Goal: Task Accomplishment & Management: Manage account settings

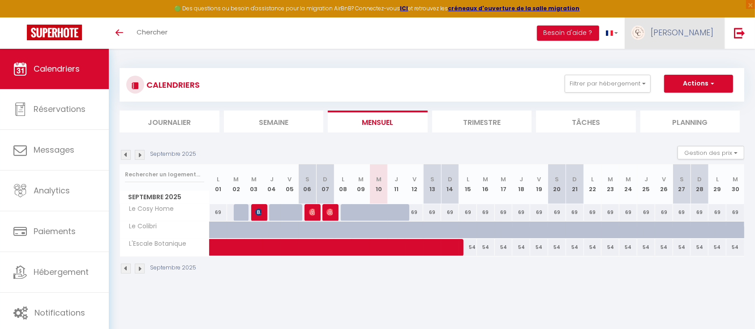
click at [688, 34] on span "[PERSON_NAME]" at bounding box center [682, 32] width 63 height 11
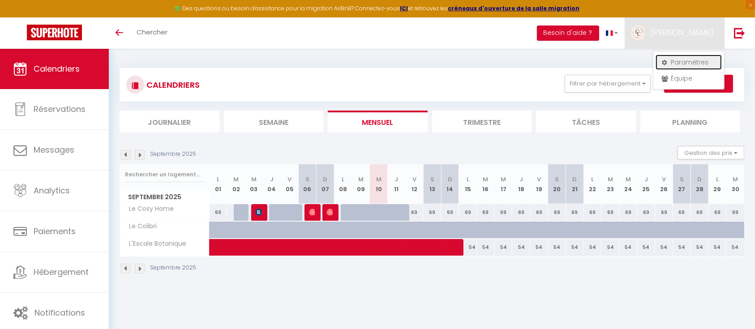
click at [683, 59] on link "Paramètres" at bounding box center [689, 62] width 66 height 15
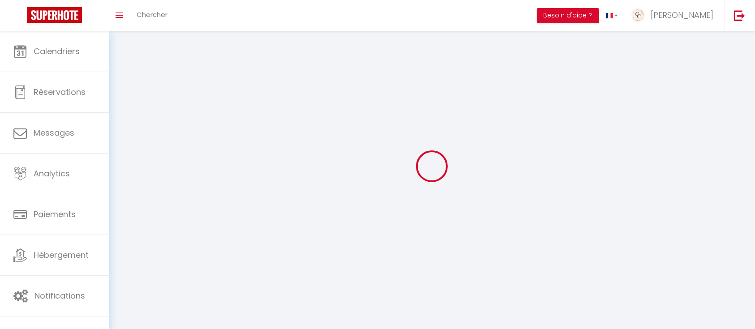
type input "[PERSON_NAME]"
type input "GABILLON"
type input "0662932730"
type input "[STREET_ADDRESS]"
type input "27930"
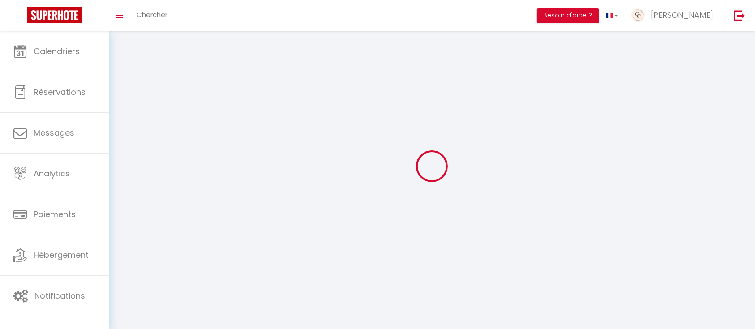
type input "[GEOGRAPHIC_DATA]"
type input "lbs806JbNcGfB8QpfUF94V0D2"
type input "X9Is55jwTqVb52M2QLcIGdauT"
type input "lbs806JbNcGfB8QpfUF94V0D2"
type input "X9Is55jwTqVb52M2QLcIGdauT"
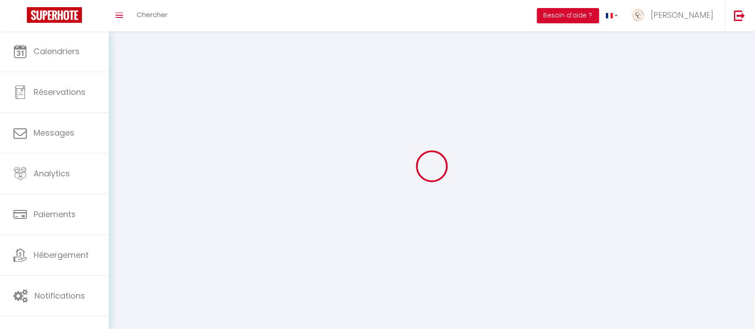
type input "[URL][DOMAIN_NAME]"
select select "28"
select select "fr"
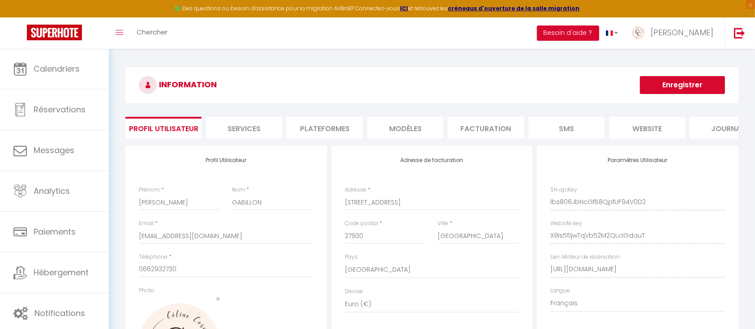
click at [331, 133] on li "Plateformes" at bounding box center [325, 128] width 76 height 22
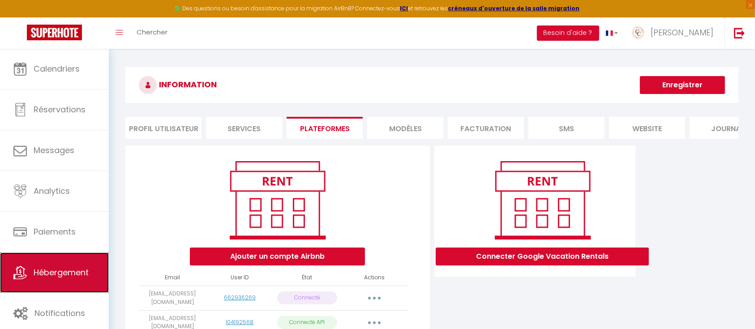
click at [50, 283] on link "Hébergement" at bounding box center [54, 273] width 109 height 40
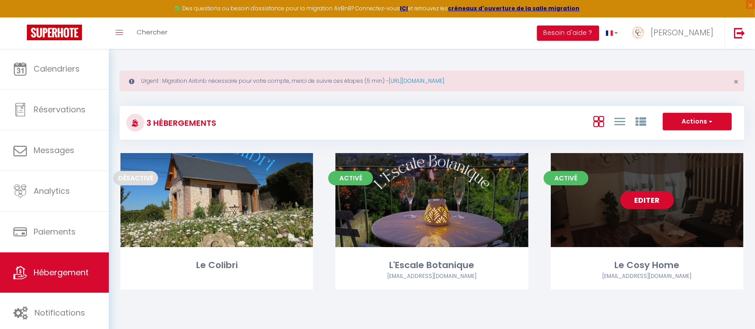
click at [644, 199] on link "Editer" at bounding box center [647, 200] width 54 height 18
click at [654, 199] on link "Editer" at bounding box center [647, 200] width 54 height 18
select select "3"
select select "2"
select select "1"
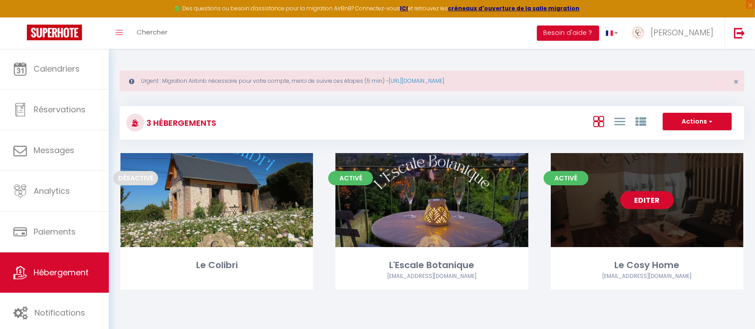
select select "1"
select select
select select "28"
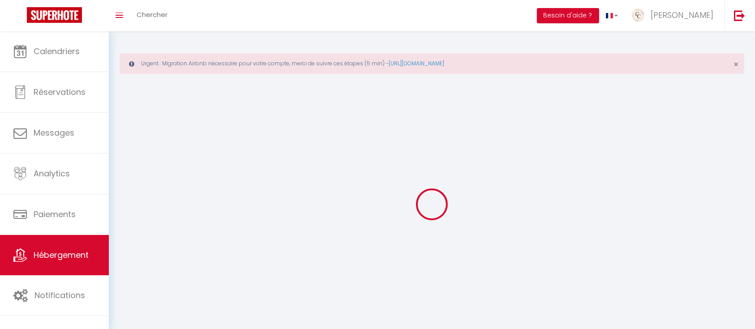
select select
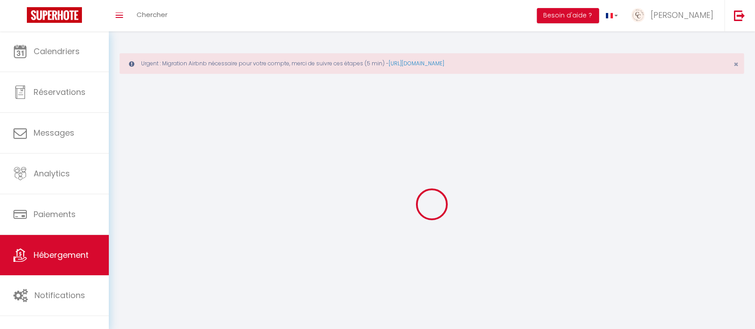
select select
checkbox input "false"
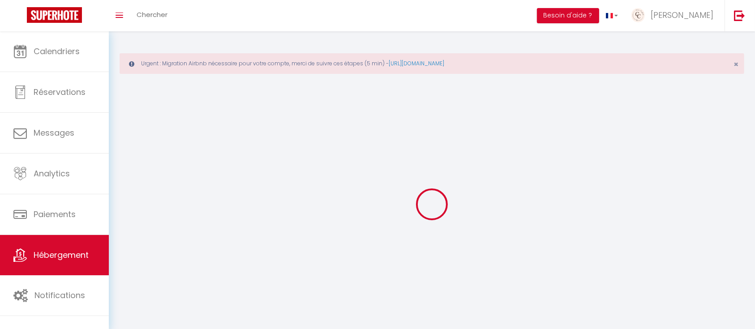
select select
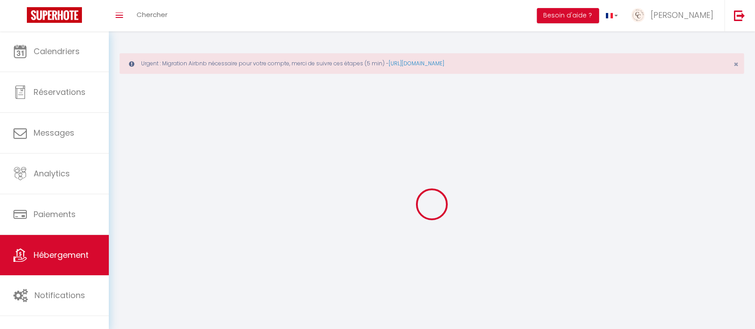
select select
checkbox input "false"
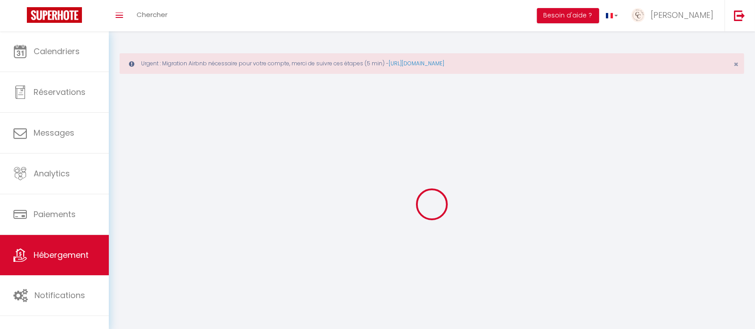
checkbox input "false"
select select
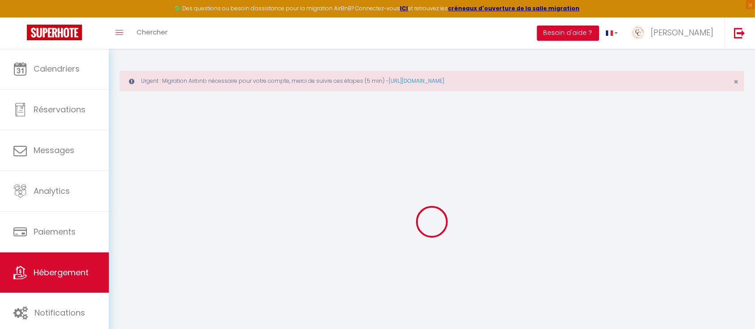
select select
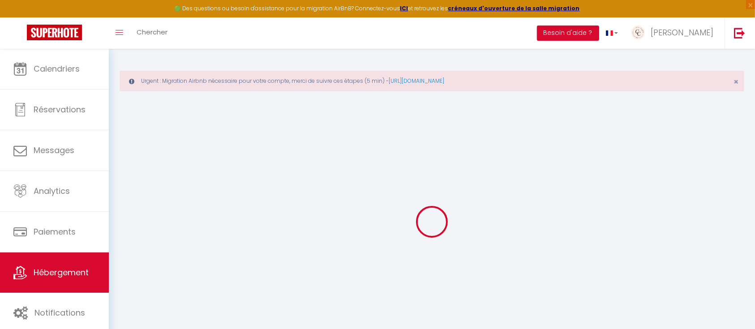
select select
checkbox input "false"
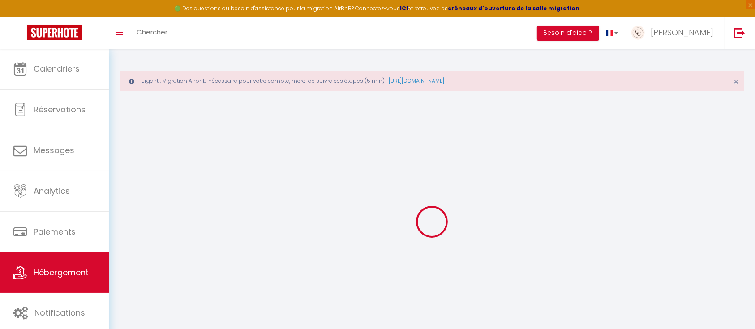
select select
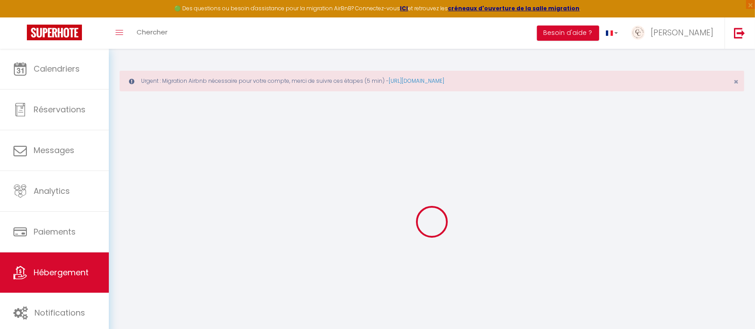
select select
checkbox input "false"
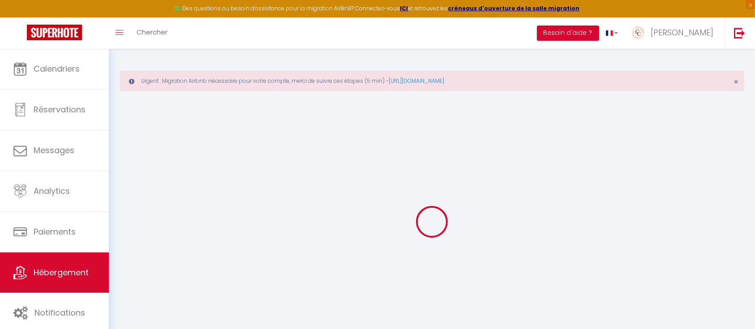
checkbox input "false"
select select
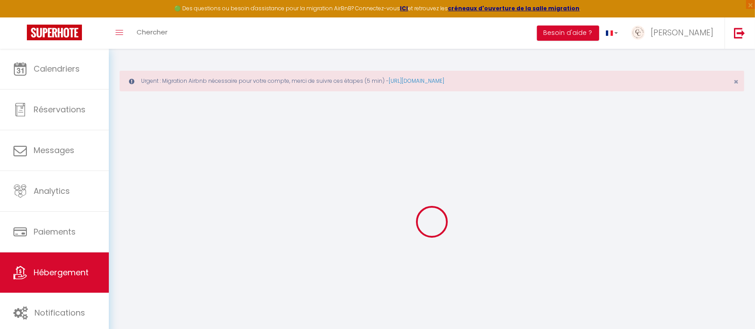
select select
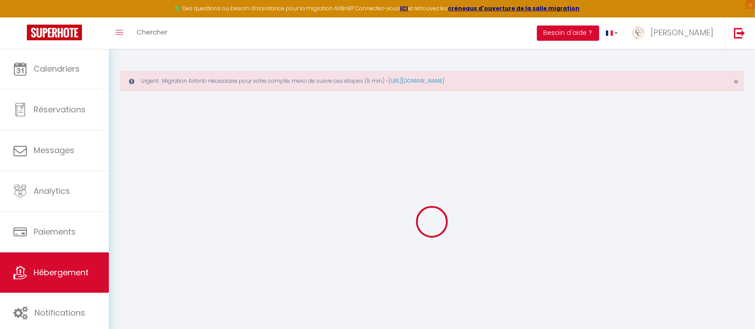
checkbox input "false"
select select
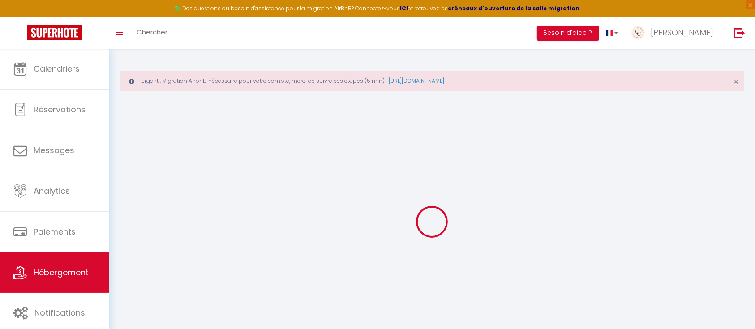
select select
type input "Le Cosy Home"
type input "[PERSON_NAME]"
type input "HOURCAU"
type input "59"
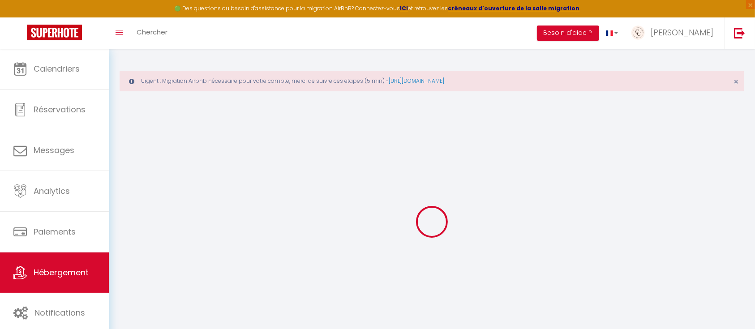
type input "29"
type input "3.50"
type input "2.10"
type input "250"
select select
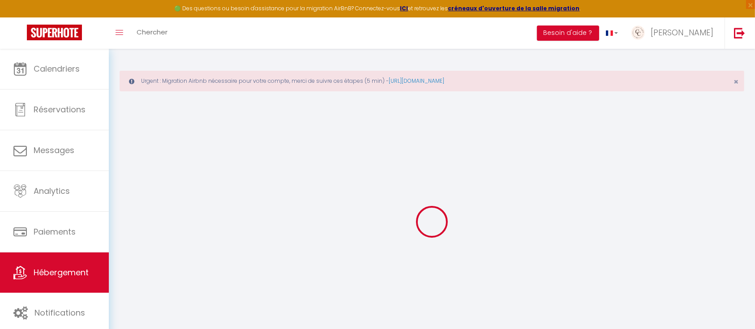
select select
type input "[STREET_ADDRESS]"
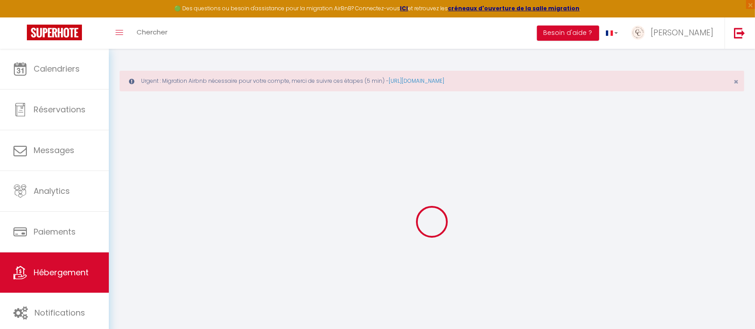
type input "27000"
type input "Évreux"
type input "[EMAIL_ADDRESS][DOMAIN_NAME]"
select select "13026"
checkbox input "false"
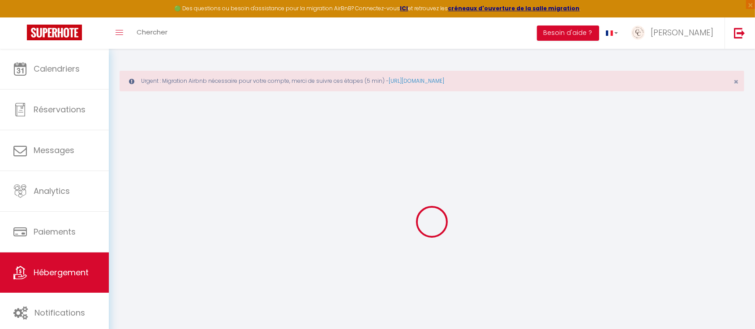
checkbox input "false"
radio input "true"
type input "29"
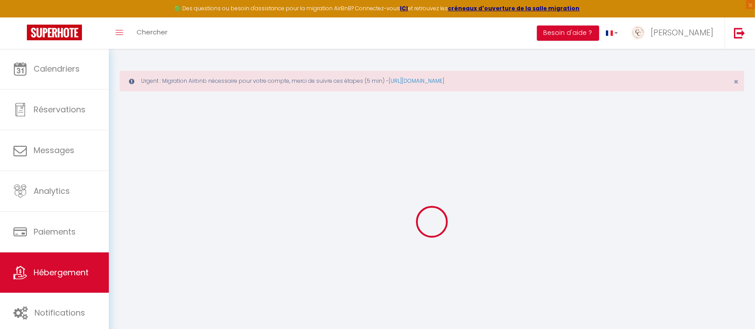
type input "0"
select select
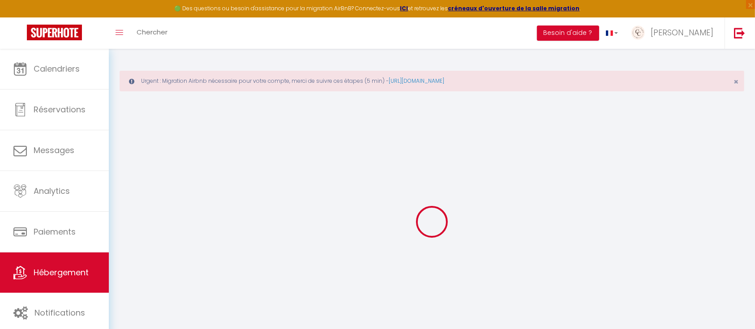
select select
checkbox input "false"
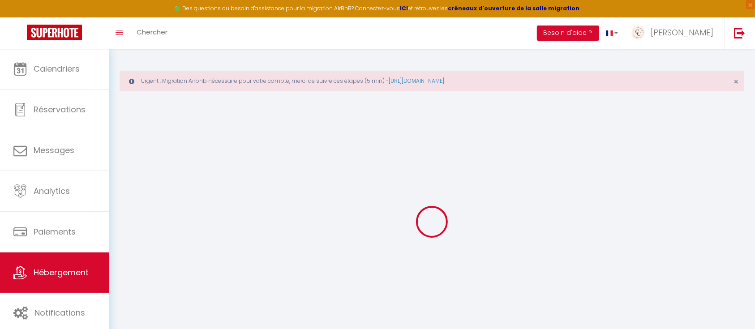
checkbox input "false"
select select
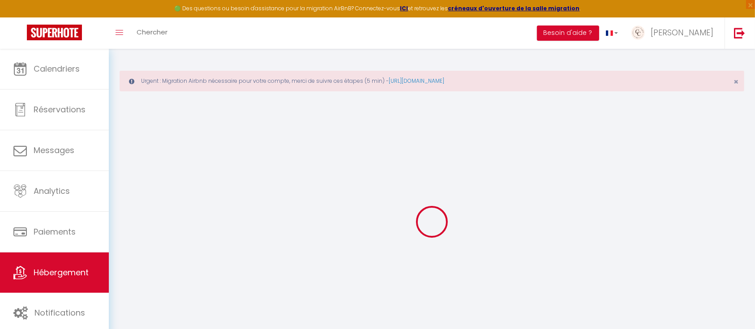
select select
checkbox input "false"
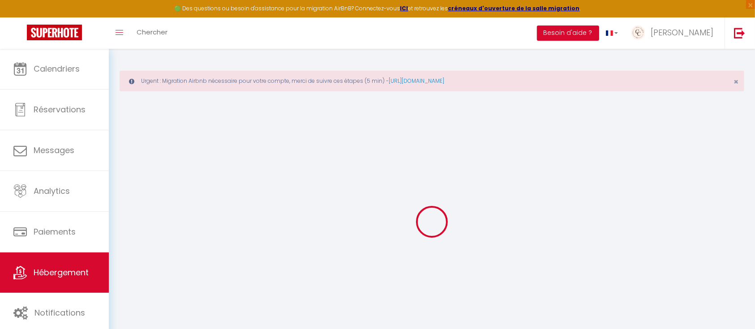
checkbox input "false"
select select "+ 22 %"
select select "+ 35 %"
checkbox input "false"
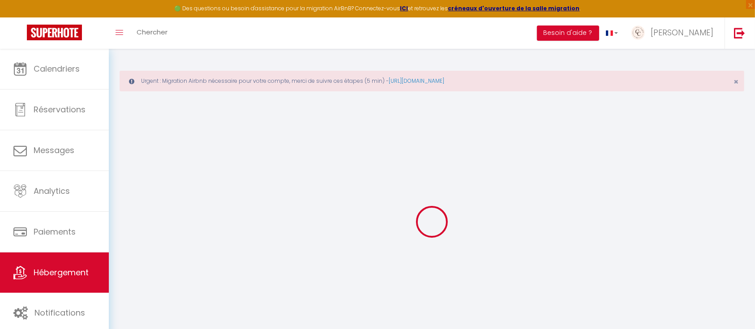
checkbox input "false"
select select "17:00"
select select
select select "10:00"
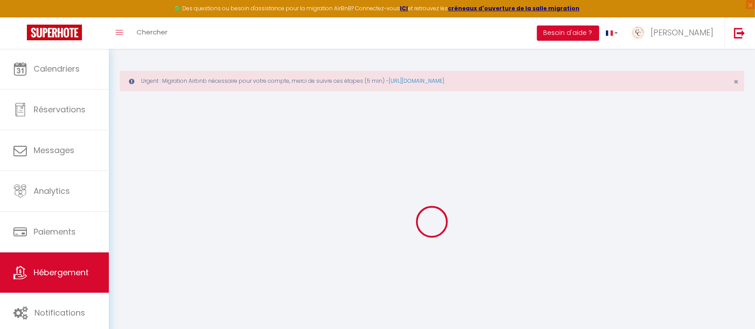
select select "30"
select select "120"
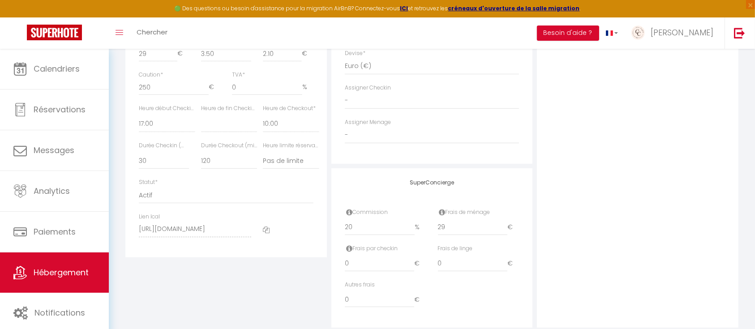
select select
checkbox input "false"
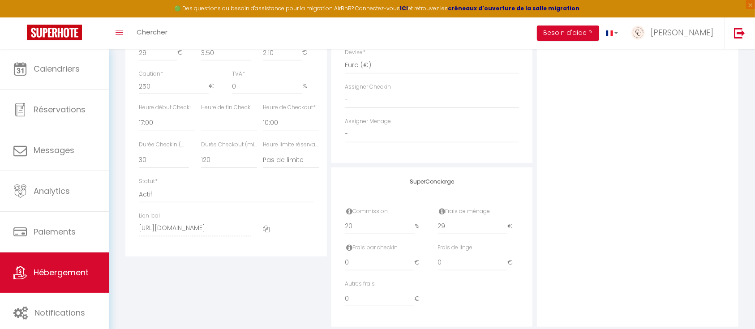
select select
select select "EUR"
select select
select select "18890-1293333400599107745"
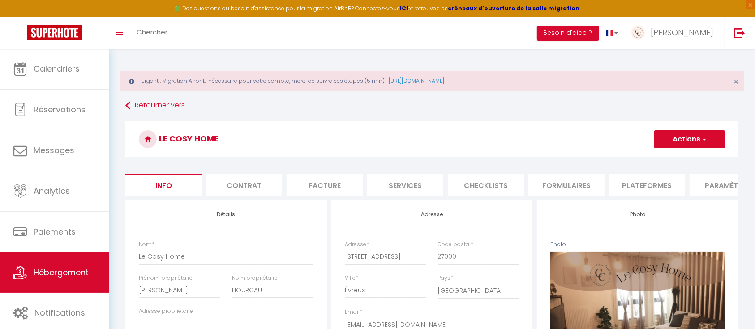
click at [575, 185] on li "Formulaires" at bounding box center [566, 185] width 76 height 22
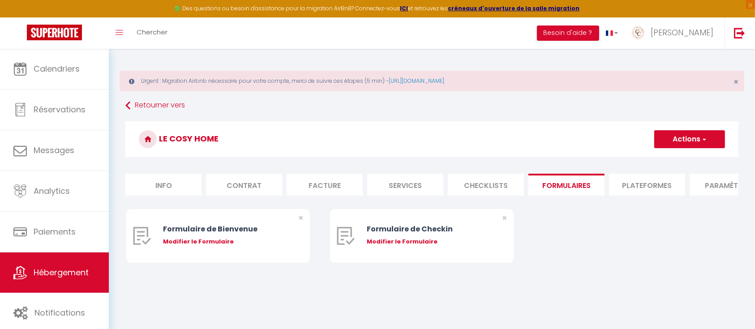
select select
click at [644, 185] on li "Plateformes" at bounding box center [647, 185] width 76 height 22
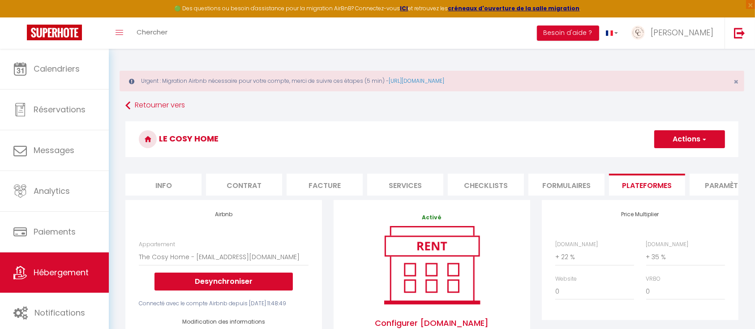
select select
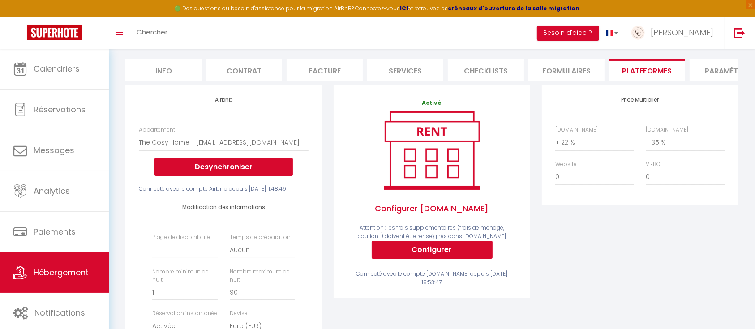
scroll to position [239, 0]
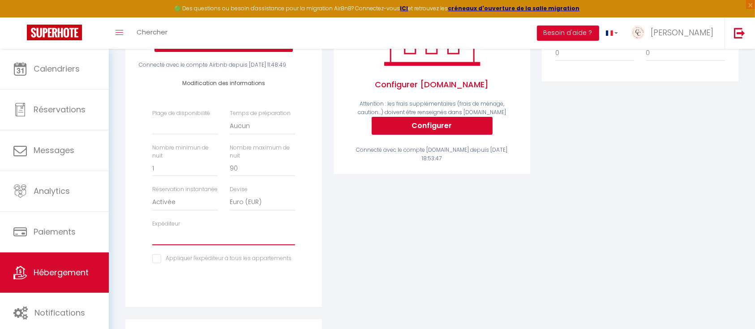
click at [236, 245] on select "[EMAIL_ADDRESS][DOMAIN_NAME] [EMAIL_ADDRESS][DOMAIN_NAME] [EMAIL_ADDRESS][DOMAI…" at bounding box center [223, 236] width 143 height 17
select select "6944"
click at [152, 245] on select "[EMAIL_ADDRESS][DOMAIN_NAME] [EMAIL_ADDRESS][DOMAIN_NAME] [EMAIL_ADDRESS][DOMAI…" at bounding box center [223, 236] width 143 height 17
select select
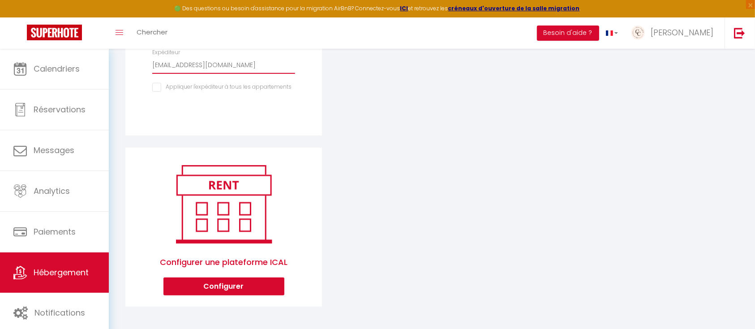
scroll to position [368, 0]
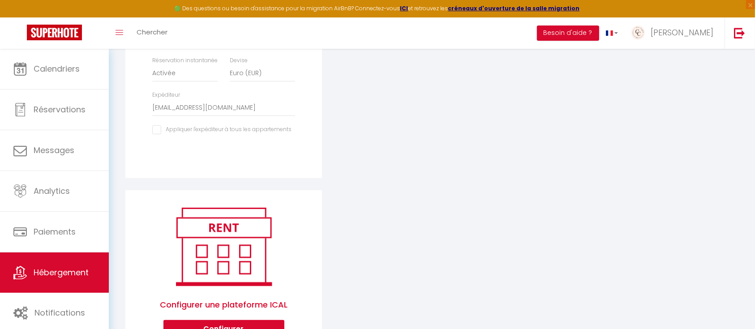
click at [161, 134] on input "checkbox" at bounding box center [221, 129] width 139 height 9
checkbox input "true"
select select
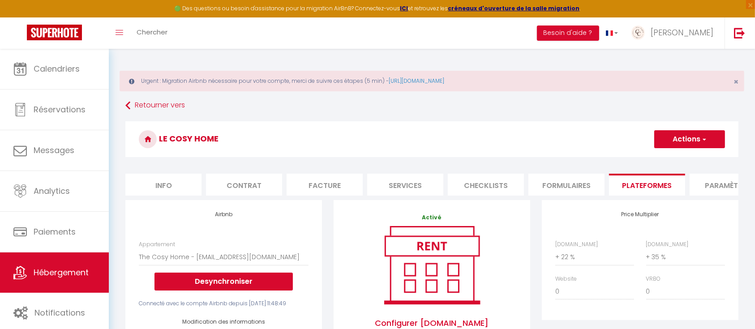
scroll to position [0, 0]
click at [691, 141] on button "Actions" at bounding box center [689, 139] width 71 height 18
click at [682, 159] on link "Enregistrer" at bounding box center [689, 159] width 71 height 12
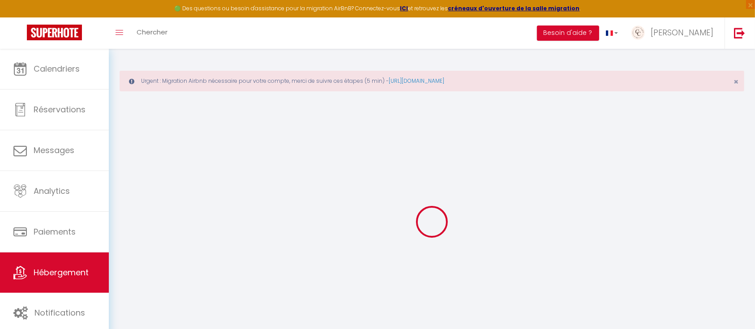
select select
select select "EUR"
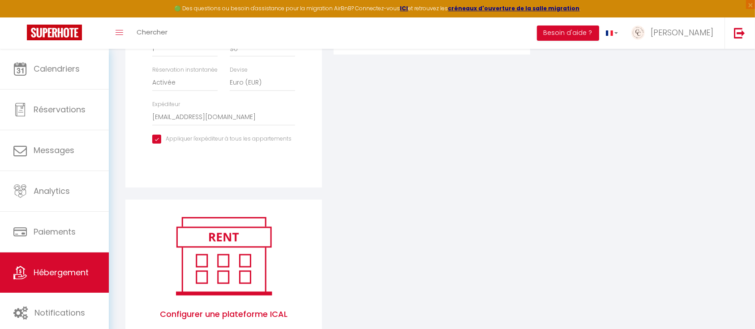
scroll to position [179, 0]
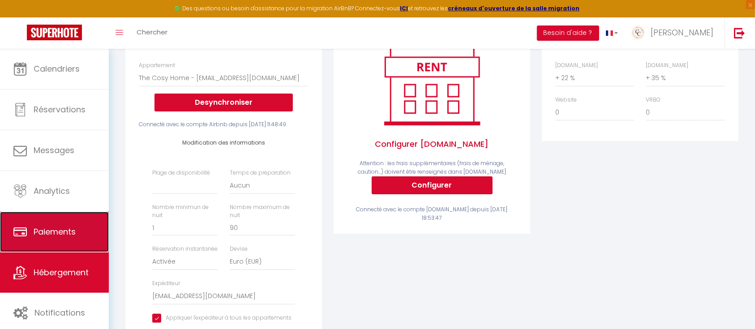
click at [61, 220] on link "Paiements" at bounding box center [54, 232] width 109 height 40
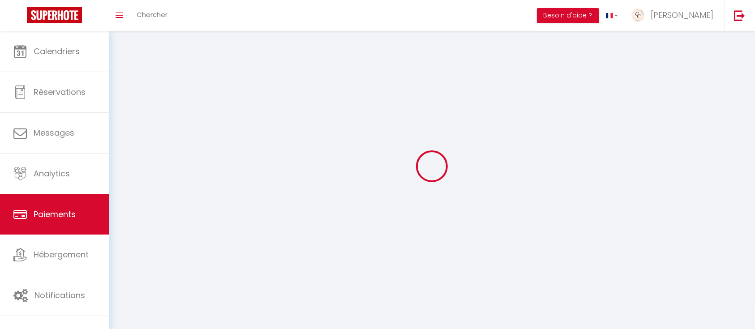
select select "2"
select select "0"
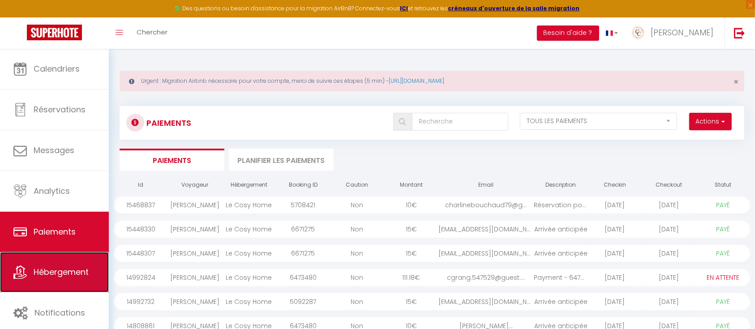
click at [68, 264] on link "Hébergement" at bounding box center [54, 272] width 109 height 40
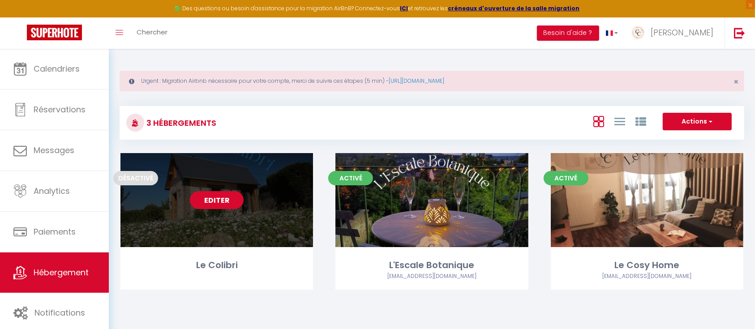
click at [202, 198] on link "Editer" at bounding box center [217, 200] width 54 height 18
select select "3"
select select "2"
select select "1"
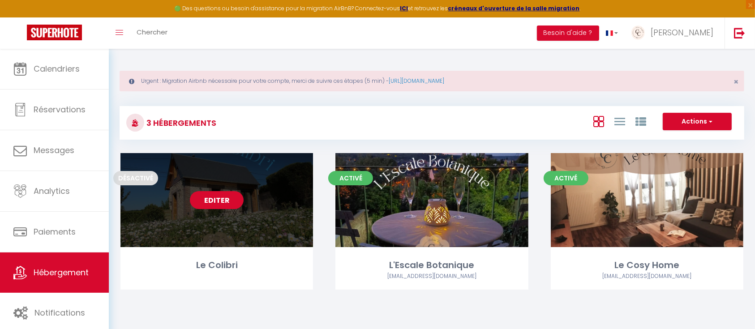
select select
select select "28"
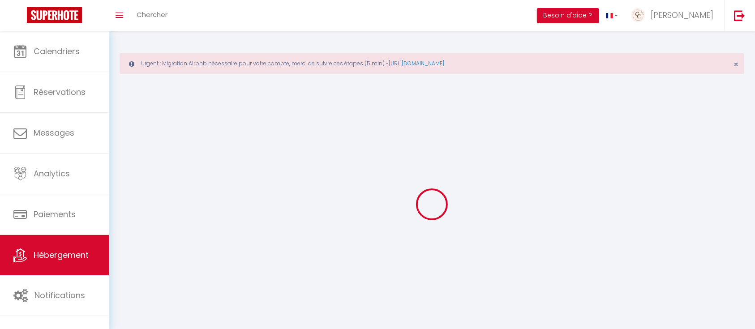
select select
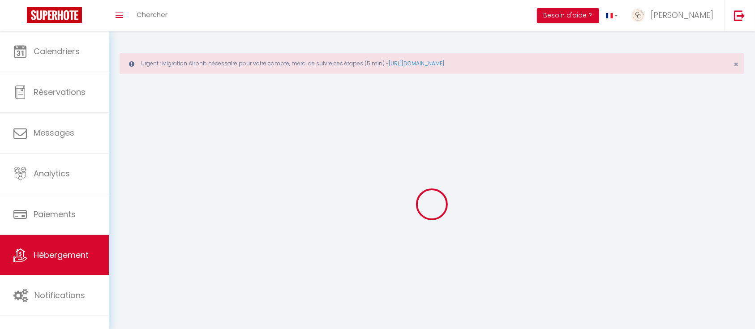
select select
checkbox input "false"
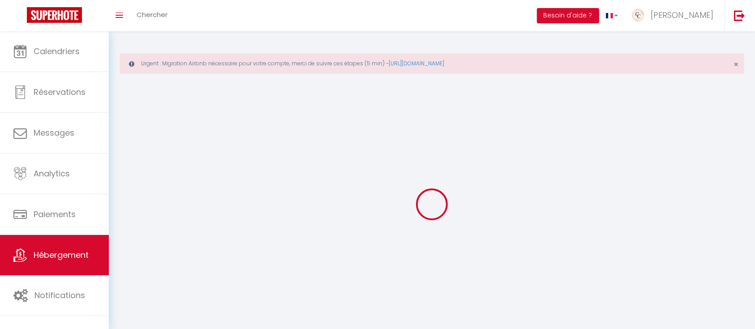
select select
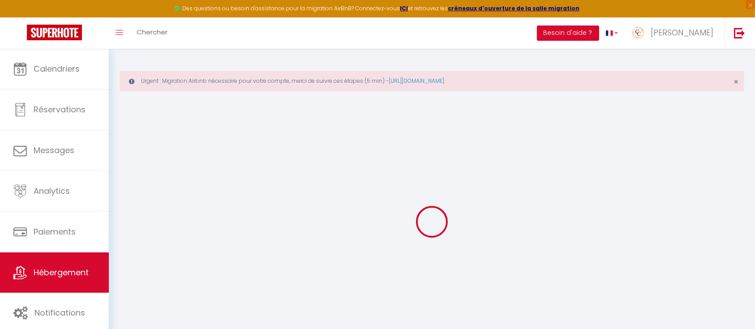
select select
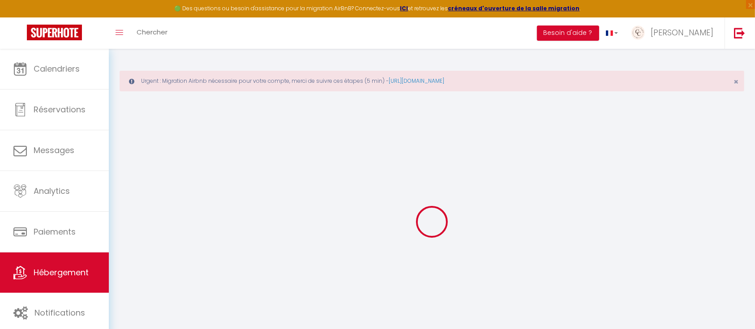
select select
checkbox input "false"
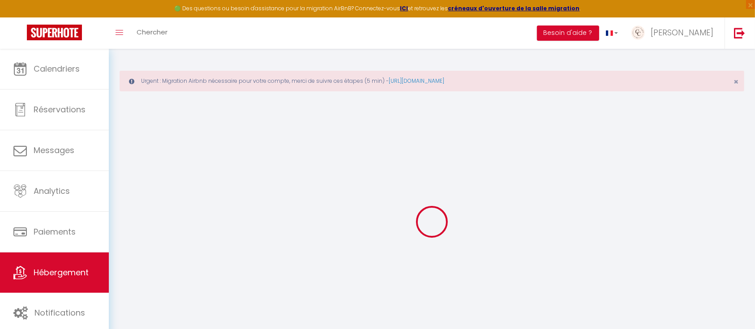
select select
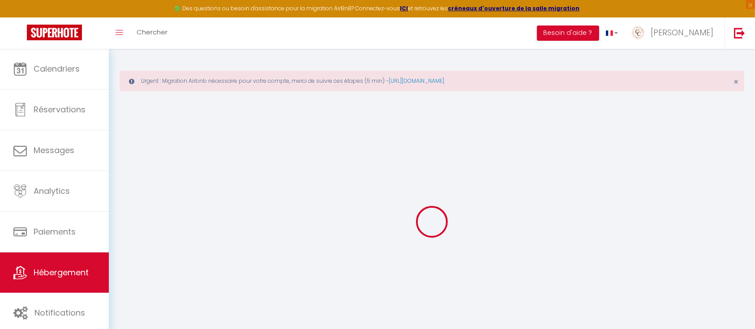
select select
checkbox input "false"
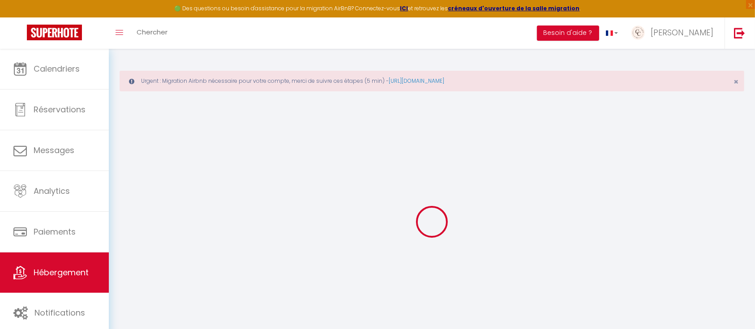
checkbox input "false"
select select
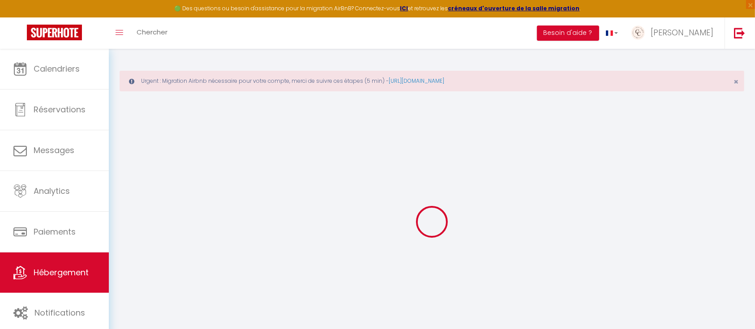
select select
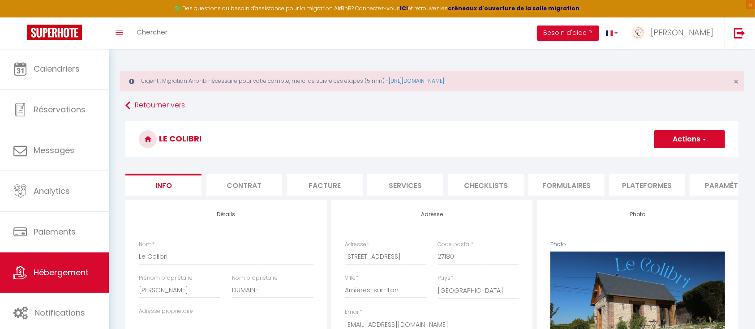
click at [704, 136] on span "button" at bounding box center [704, 139] width 6 height 9
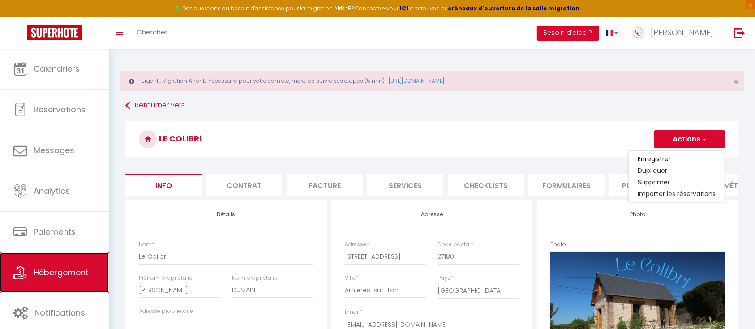
click at [21, 264] on link "Hébergement" at bounding box center [54, 273] width 109 height 40
